Goal: Task Accomplishment & Management: Complete application form

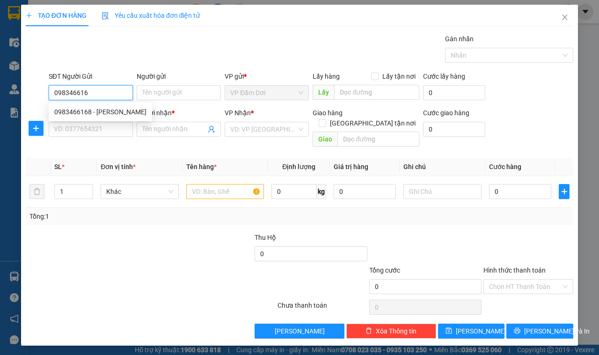
type input "0983466168"
click at [107, 114] on div "0983466168 - [PERSON_NAME]" at bounding box center [100, 112] width 92 height 10
type input "[PERSON_NAME]"
type input "0983466168"
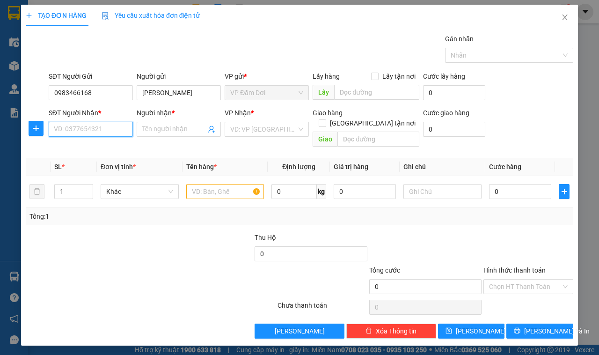
click at [97, 134] on input "SĐT Người Nhận *" at bounding box center [91, 129] width 84 height 15
type input "0773191828"
click at [160, 130] on input "Người nhận *" at bounding box center [174, 129] width 64 height 10
type input "Ỷ"
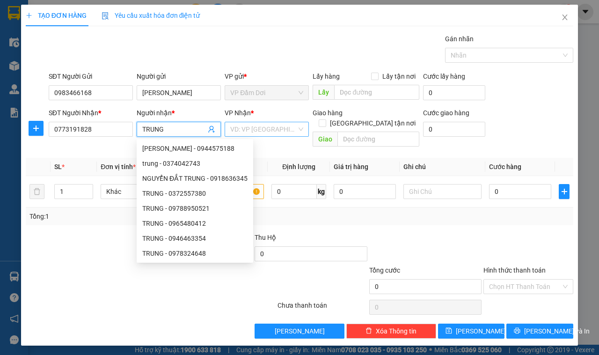
type input "TRUNG"
click at [280, 127] on input "search" at bounding box center [263, 129] width 66 height 14
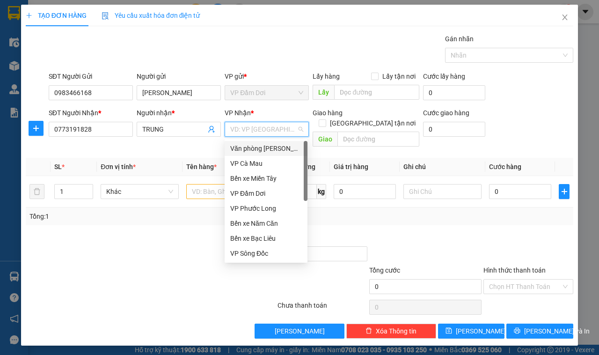
click at [287, 151] on div "Văn phòng [PERSON_NAME]" at bounding box center [266, 148] width 72 height 10
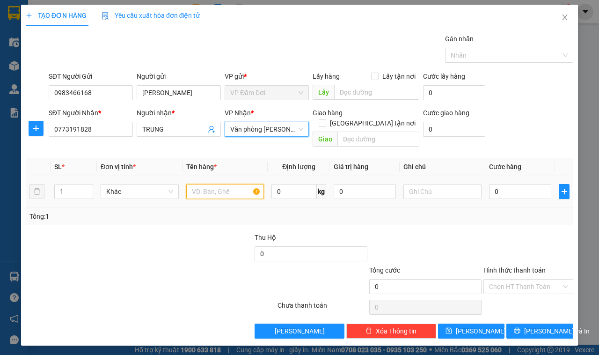
click at [236, 184] on input "text" at bounding box center [225, 191] width 78 height 15
type input "2"
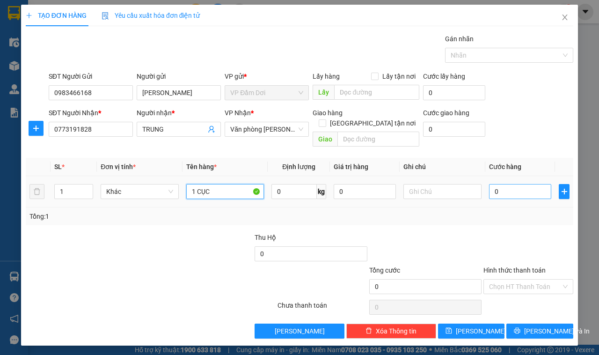
type input "1 CỤC"
click at [503, 184] on input "0" at bounding box center [520, 191] width 62 height 15
type input "003"
type input "3"
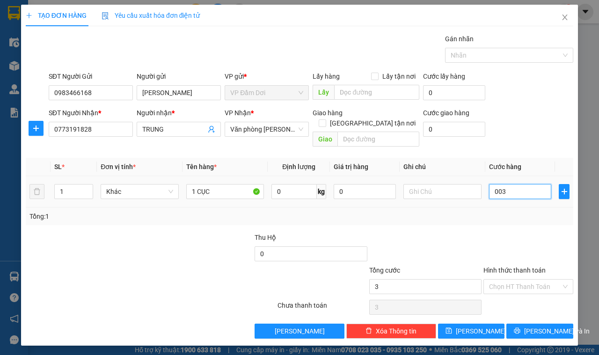
type input "0.030"
type input "30"
type input "30.000"
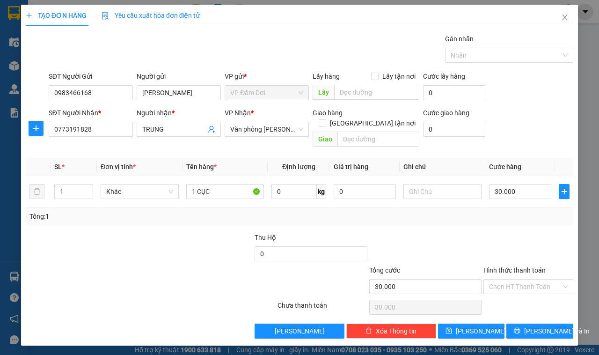
click at [505, 213] on div "Tổng: 1" at bounding box center [300, 216] width 548 height 18
click at [526, 279] on input "Hình thức thanh toán" at bounding box center [525, 286] width 72 height 14
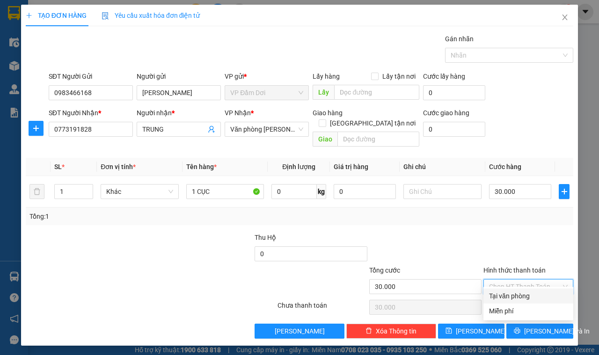
click at [511, 293] on div "Tại văn phòng" at bounding box center [528, 296] width 79 height 10
type input "0"
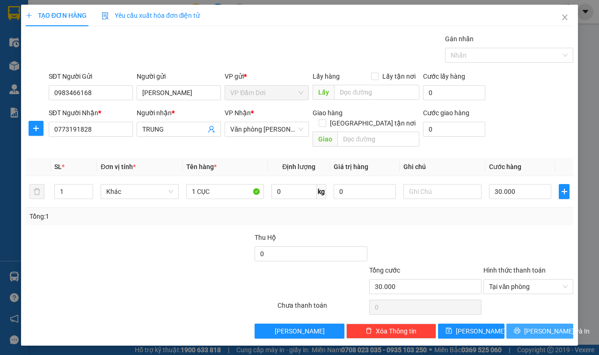
click at [529, 323] on button "[PERSON_NAME] và In" at bounding box center [539, 330] width 67 height 15
